Goal: Navigation & Orientation: Find specific page/section

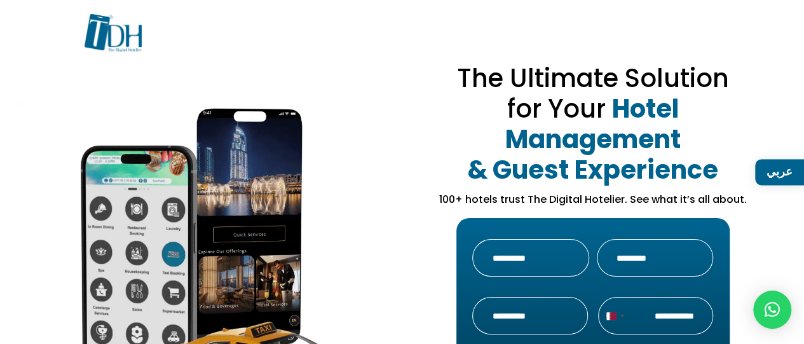
drag, startPoint x: 395, startPoint y: 213, endPoint x: 395, endPoint y: 253, distance: 40.7
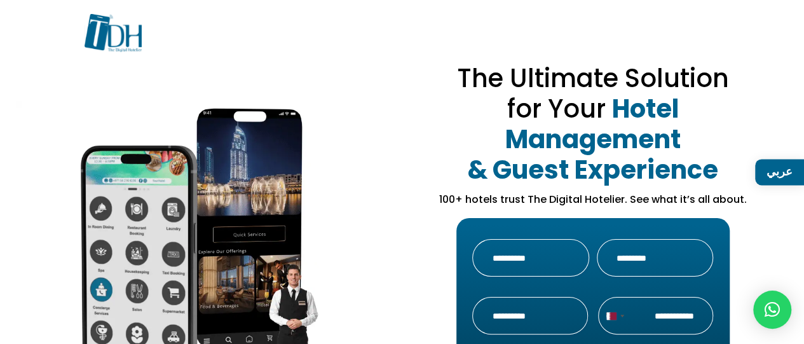
click at [402, 273] on div "The Ultimate Solution for Your Hotel Management & Guest Experience 100+ hotels …" at bounding box center [402, 325] width 724 height 494
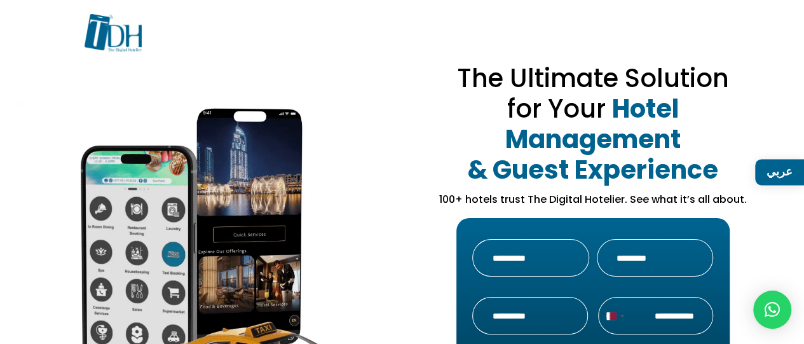
drag, startPoint x: 390, startPoint y: 252, endPoint x: 365, endPoint y: 254, distance: 24.9
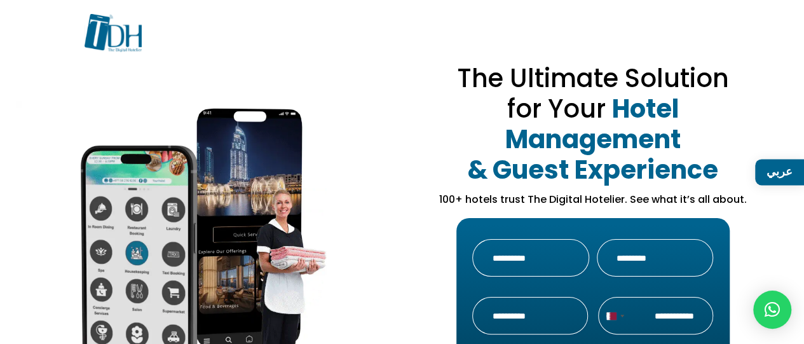
click at [366, 254] on div "The Ultimate Solution for Your Hotel Management & Guest Experience 100+ hotels …" at bounding box center [402, 325] width 724 height 494
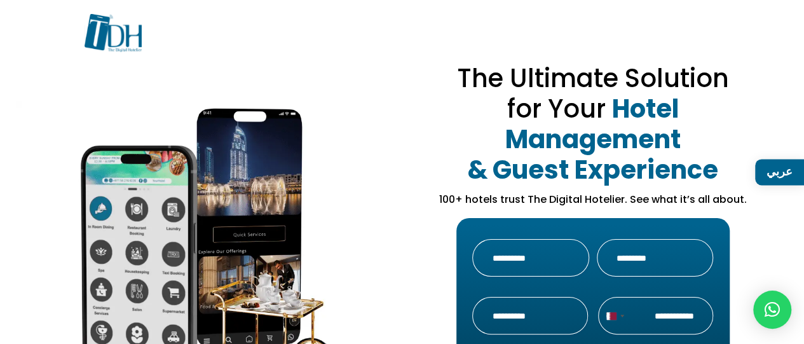
click at [766, 163] on link "عربي" at bounding box center [779, 172] width 49 height 26
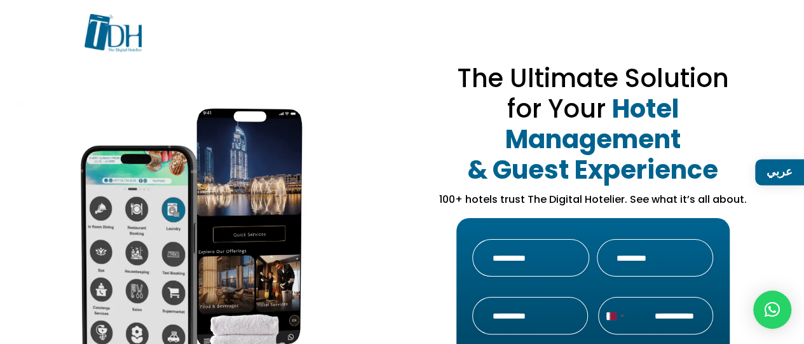
click at [231, 51] on div at bounding box center [401, 42] width 635 height 56
